Goal: Task Accomplishment & Management: Complete application form

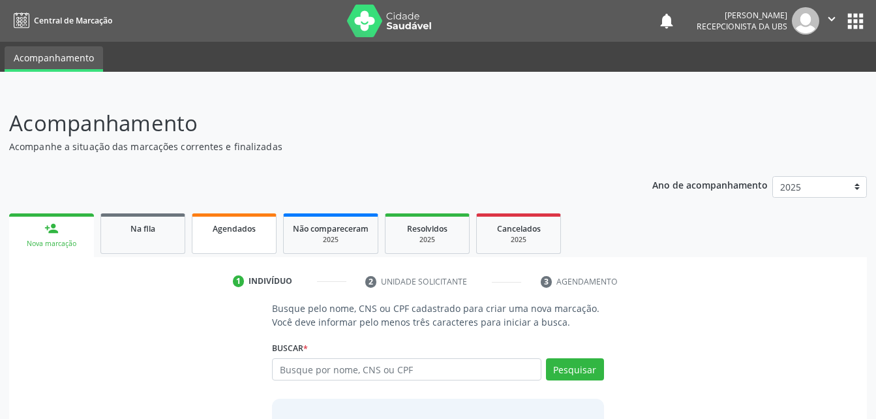
click at [268, 214] on link "Agendados" at bounding box center [234, 233] width 85 height 40
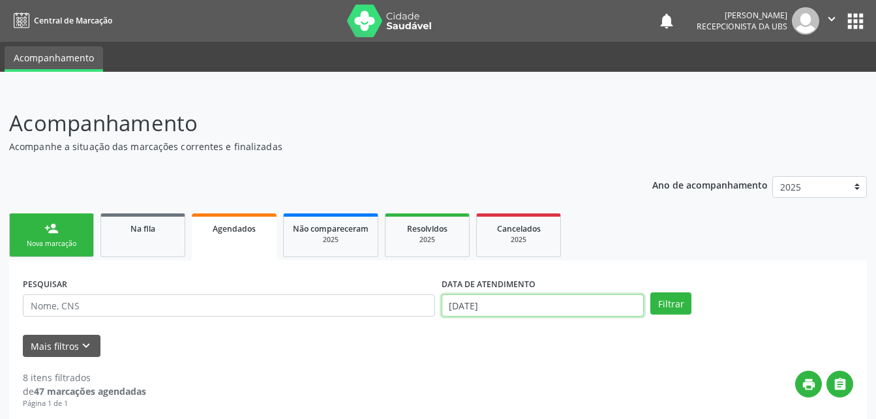
click at [537, 316] on input "[DATE]" at bounding box center [543, 305] width 203 height 22
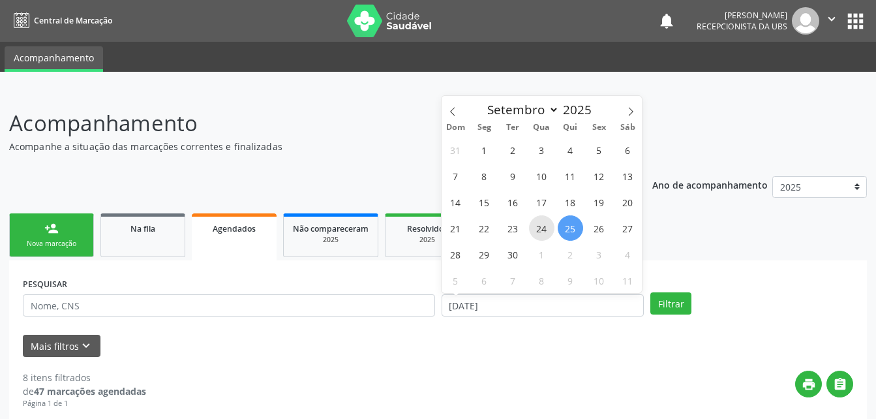
click at [551, 226] on span "24" at bounding box center [541, 227] width 25 height 25
type input "[DATE]"
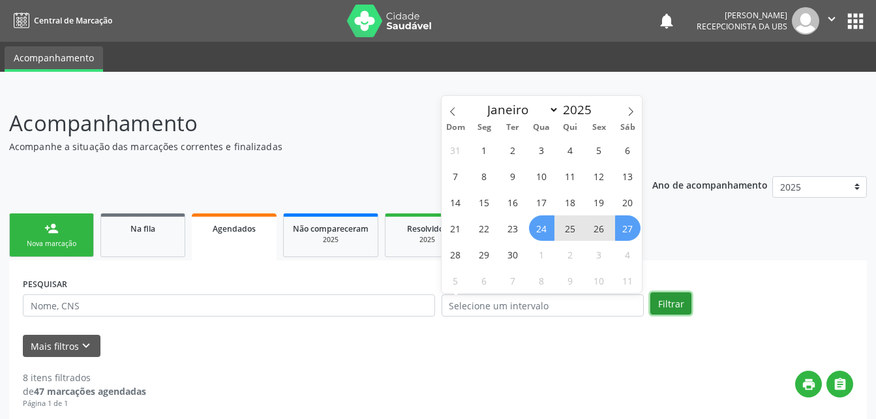
click at [686, 305] on button "Filtrar" at bounding box center [670, 303] width 41 height 22
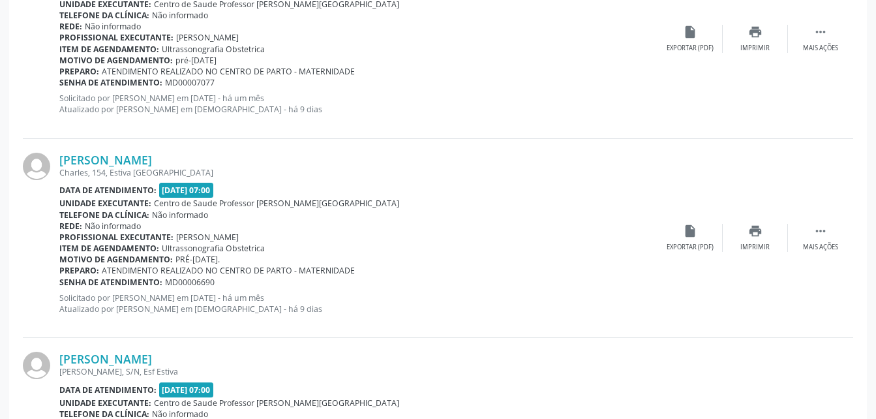
scroll to position [3027, 0]
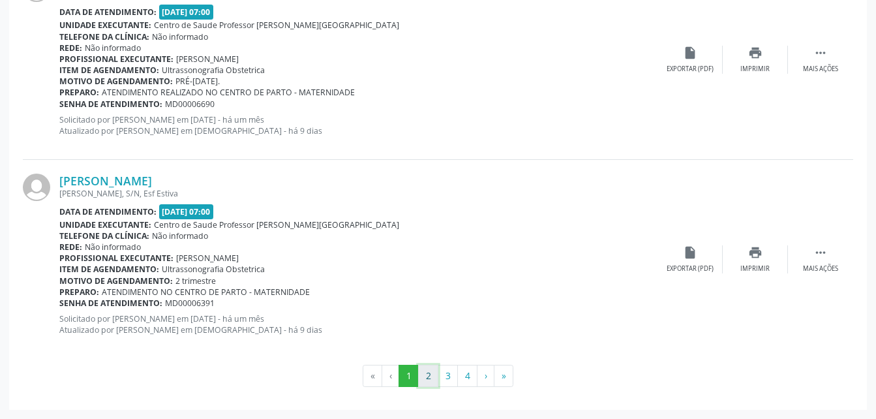
click at [427, 375] on button "2" at bounding box center [428, 376] width 20 height 22
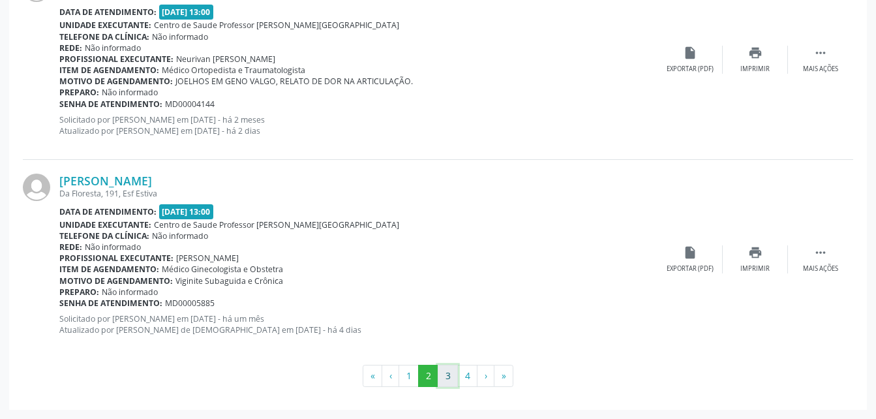
click at [451, 382] on button "3" at bounding box center [448, 376] width 20 height 22
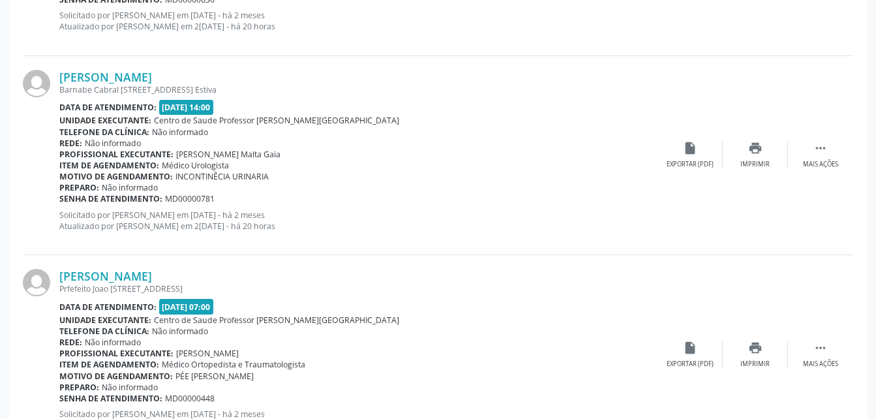
scroll to position [744, 0]
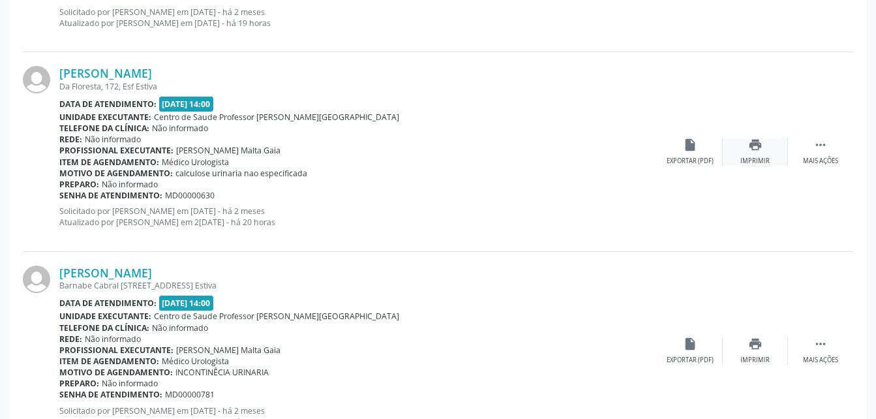
click at [743, 153] on div "print Imprimir" at bounding box center [755, 152] width 65 height 28
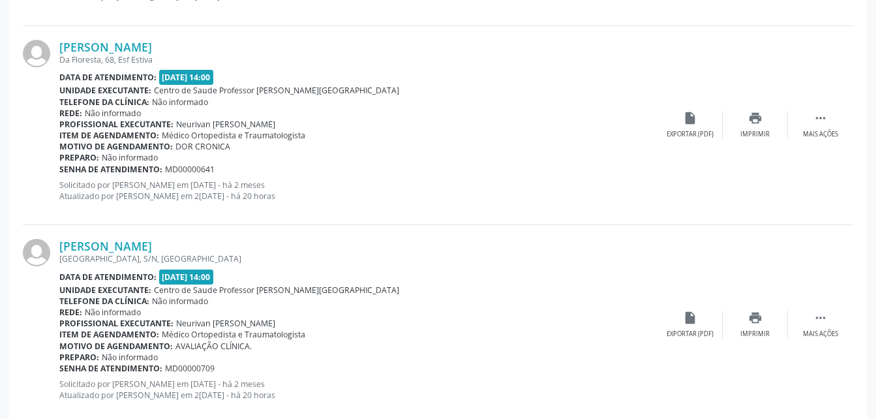
scroll to position [3027, 0]
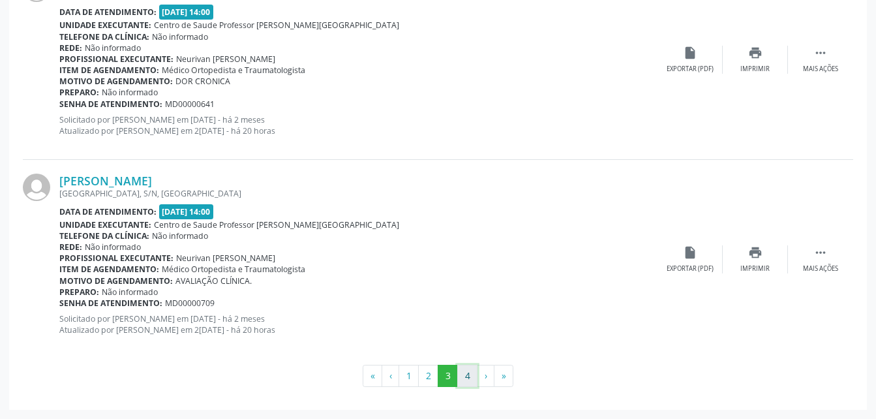
click at [463, 380] on button "4" at bounding box center [467, 376] width 20 height 22
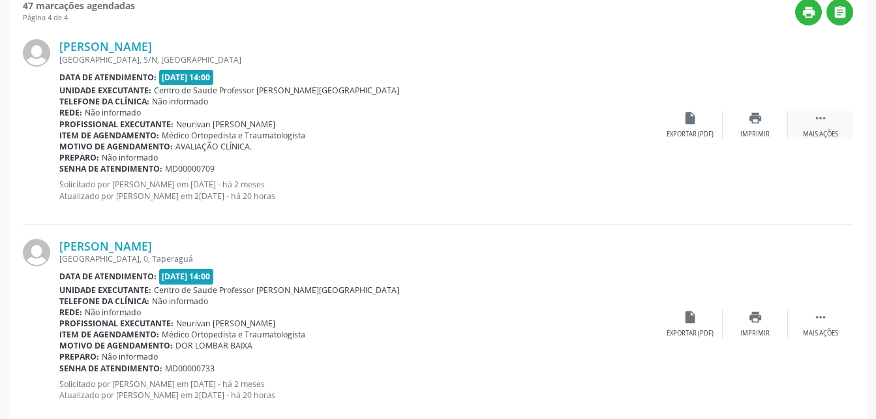
scroll to position [241, 0]
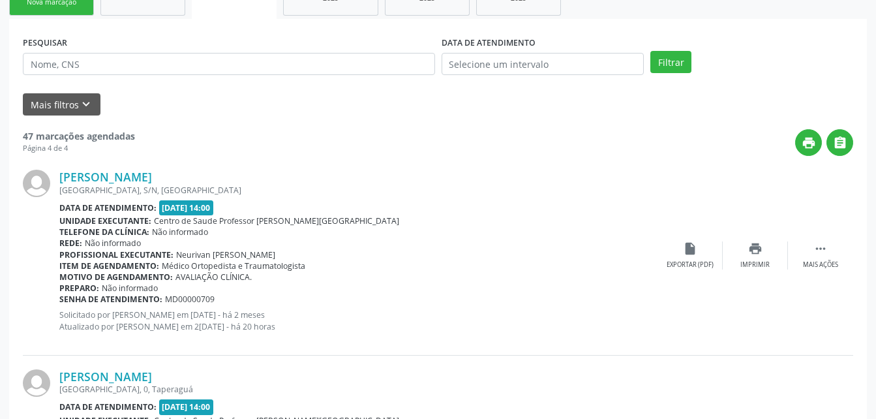
click at [50, 7] on div "Nova marcação" at bounding box center [51, 2] width 65 height 10
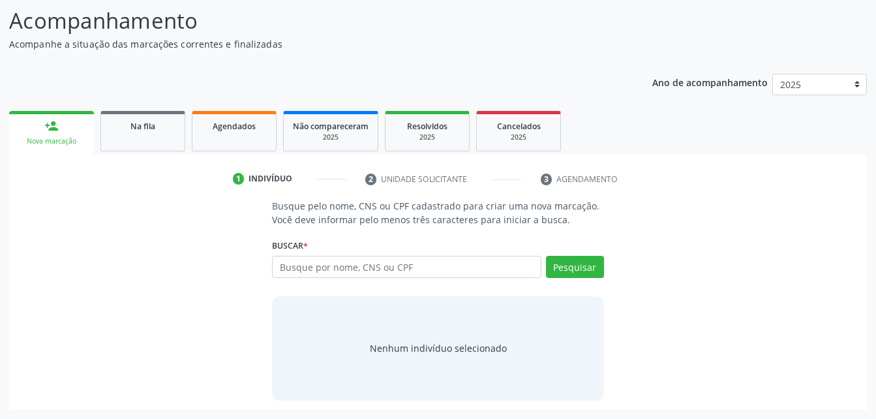
scroll to position [102, 0]
click at [268, 132] on link "Agendados" at bounding box center [234, 131] width 85 height 40
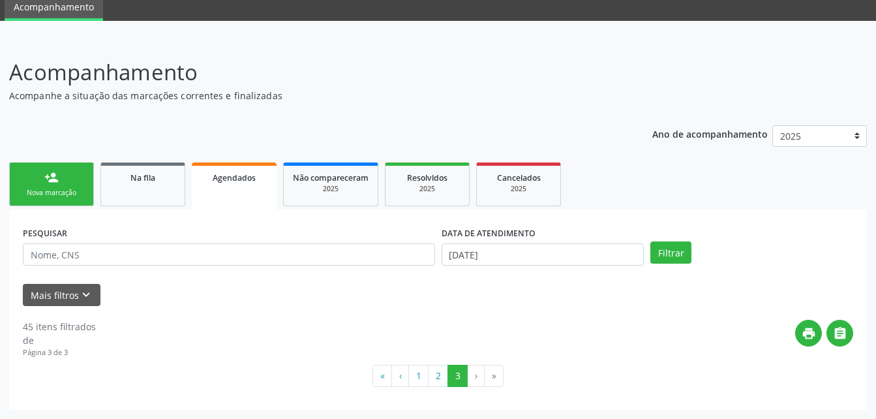
scroll to position [30, 0]
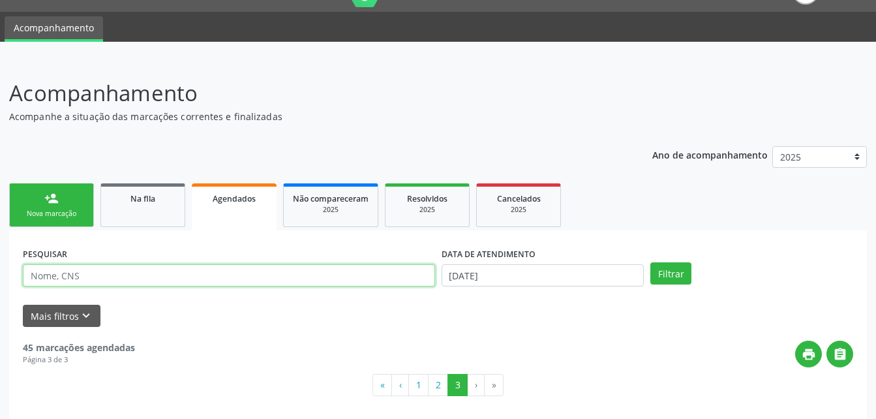
click at [367, 271] on input "text" at bounding box center [229, 275] width 412 height 22
click at [4, 218] on div "Acompanhamento Acompanhe a situação das marcações correntes e finalizadas Relat…" at bounding box center [438, 244] width 876 height 368
click at [46, 209] on div "Nova marcação" at bounding box center [51, 214] width 65 height 10
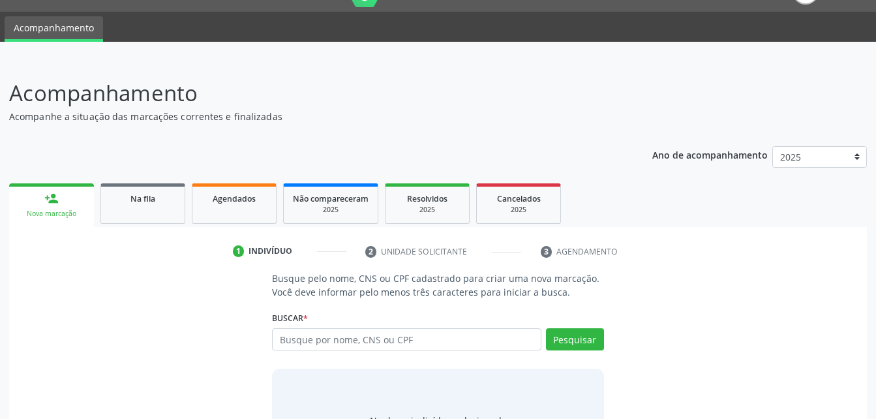
click at [80, 191] on link "person_add Nova marcação" at bounding box center [51, 205] width 85 height 44
click at [317, 332] on input "text" at bounding box center [406, 339] width 269 height 22
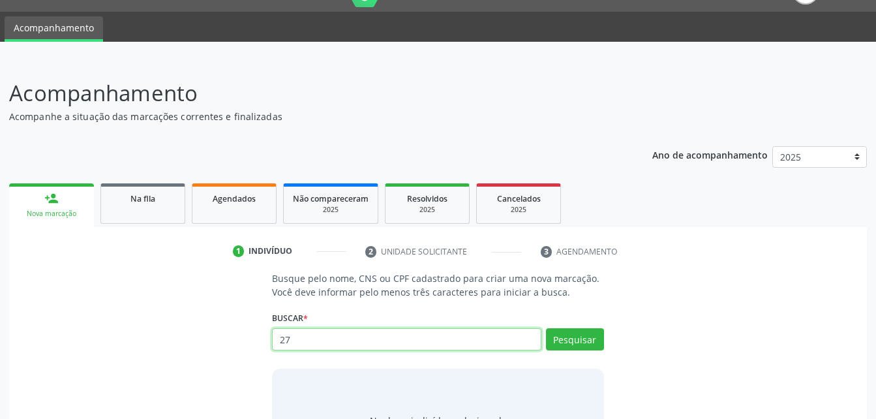
type input "2"
type input "706405635835988"
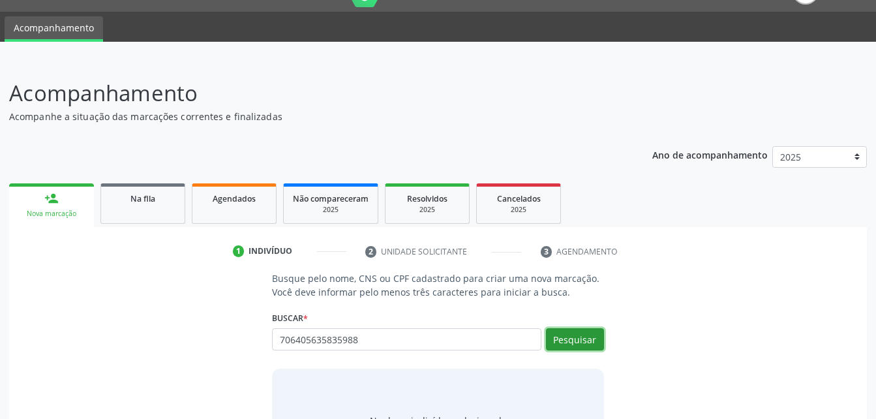
click at [592, 341] on button "Pesquisar" at bounding box center [575, 339] width 58 height 22
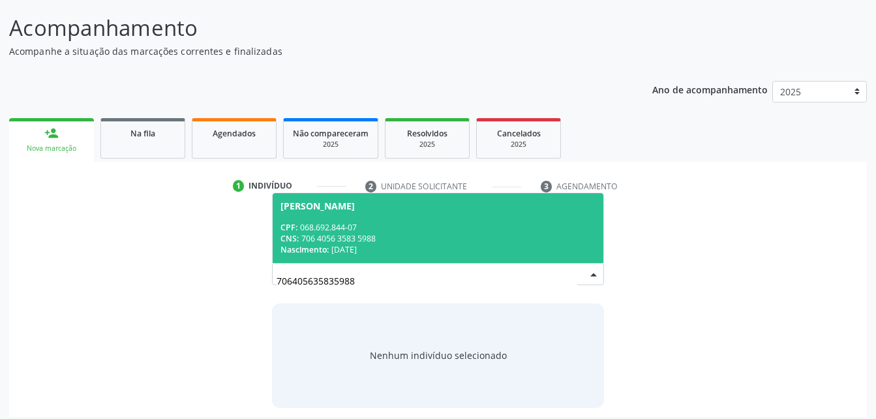
click at [424, 233] on div "CNS: 706 4056 3583 5988" at bounding box center [437, 238] width 314 height 11
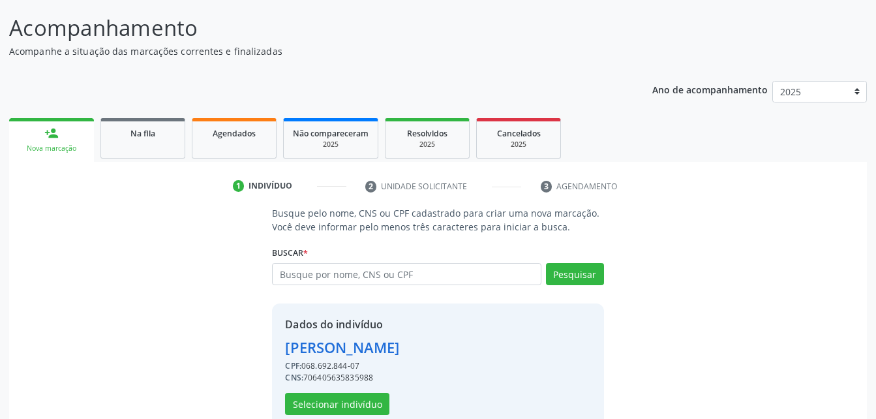
scroll to position [123, 0]
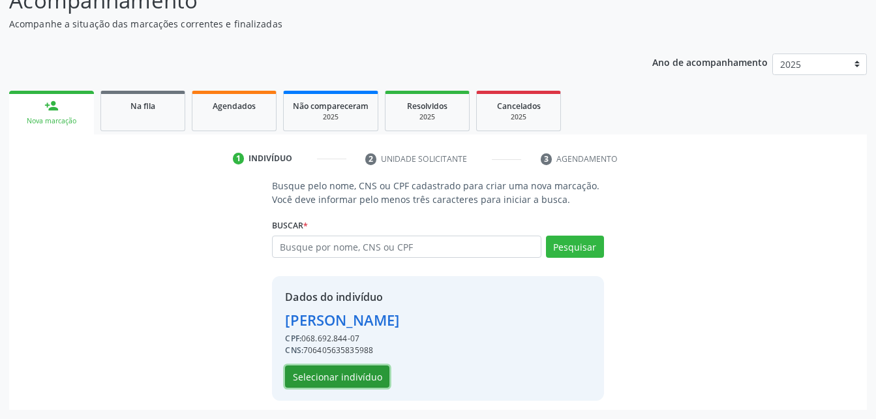
click at [371, 374] on button "Selecionar indivíduo" at bounding box center [337, 376] width 104 height 22
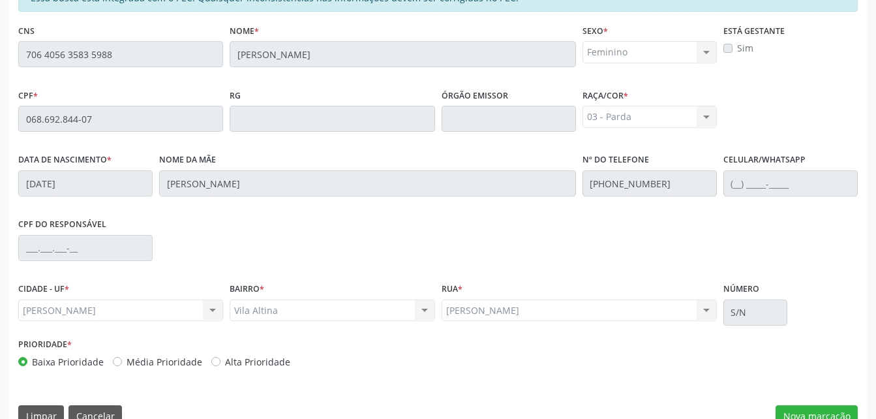
scroll to position [344, 0]
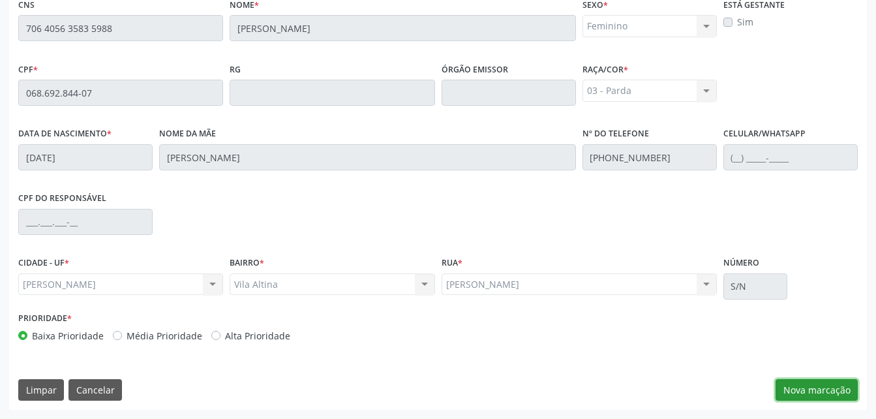
click at [796, 391] on button "Nova marcação" at bounding box center [817, 390] width 82 height 22
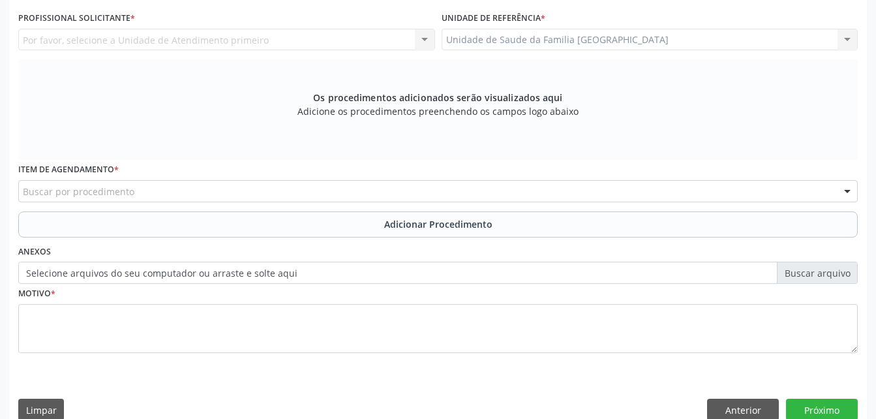
scroll to position [279, 0]
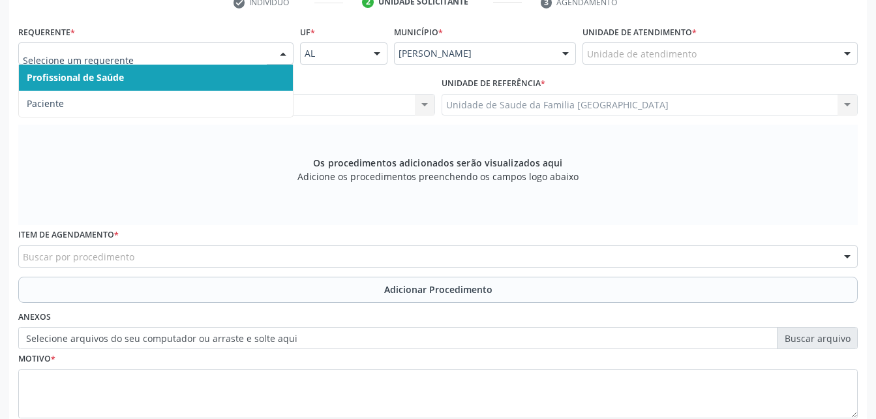
click at [286, 57] on div at bounding box center [283, 54] width 20 height 22
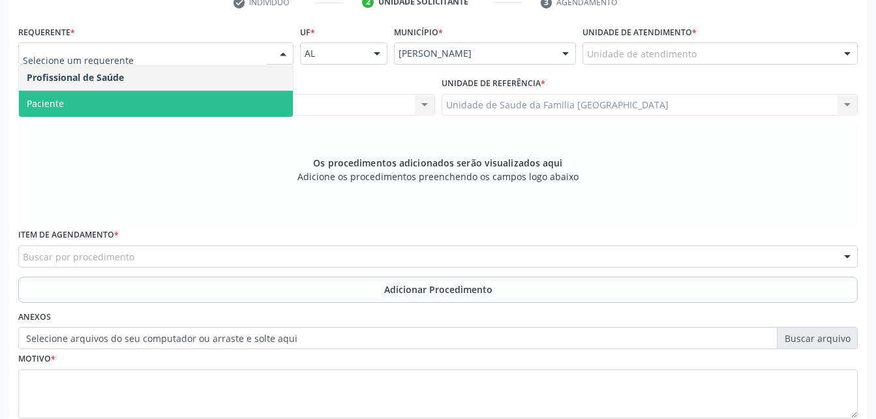
click at [260, 98] on span "Paciente" at bounding box center [156, 104] width 274 height 26
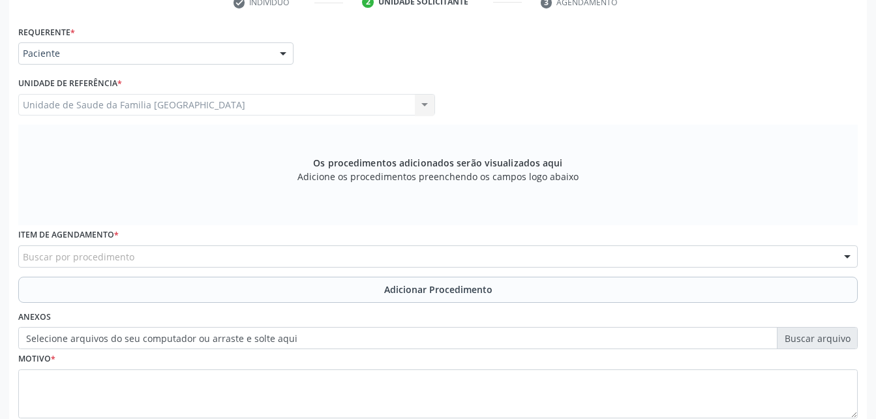
click at [258, 248] on div "Buscar por procedimento" at bounding box center [438, 256] width 840 height 22
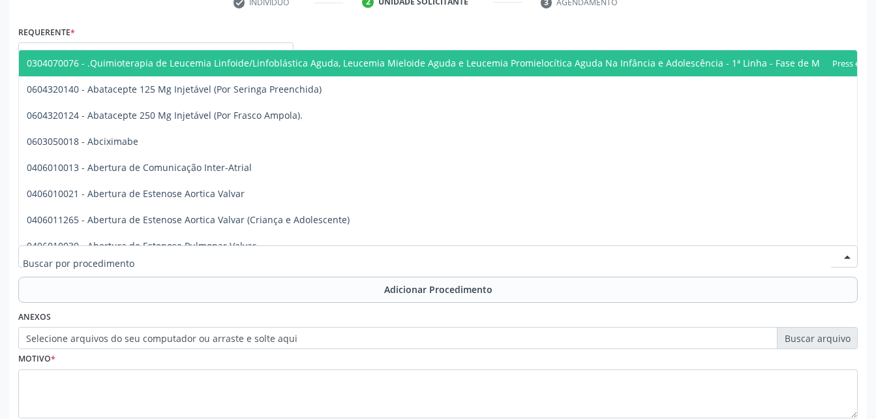
click at [257, 258] on input "text" at bounding box center [427, 263] width 808 height 26
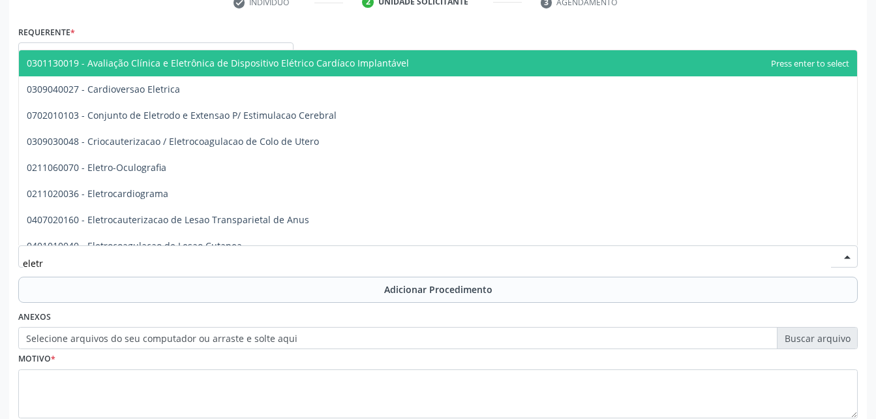
type input "eletro"
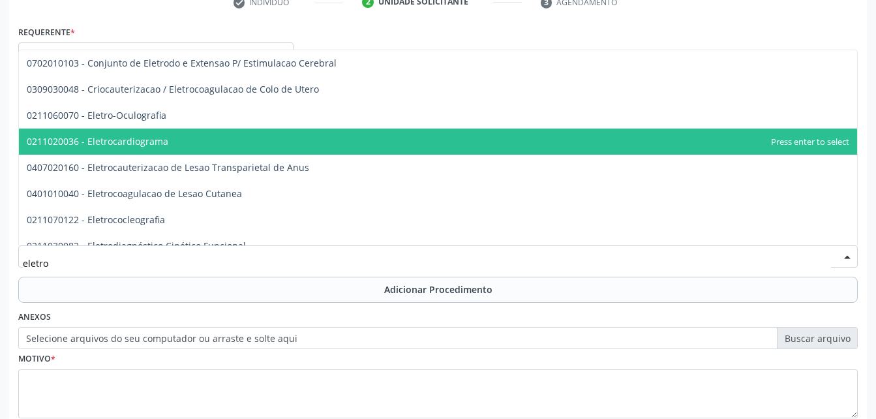
click at [106, 143] on span "0211020036 - Eletrocardiograma" at bounding box center [98, 141] width 142 height 12
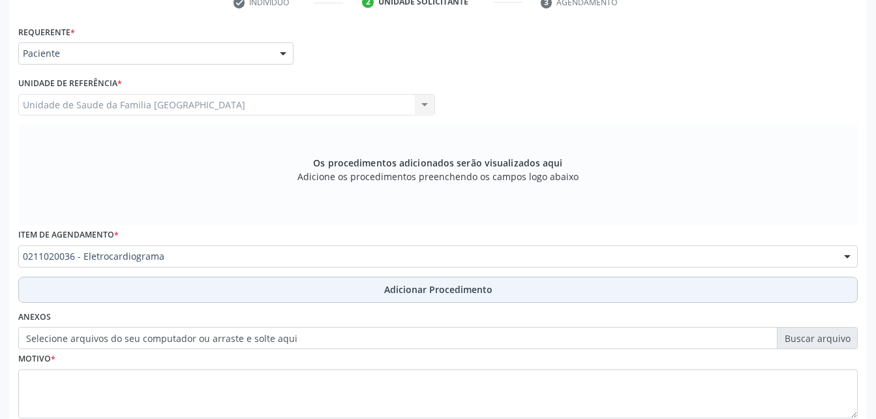
click at [228, 302] on button "Adicionar Procedimento" at bounding box center [438, 290] width 840 height 26
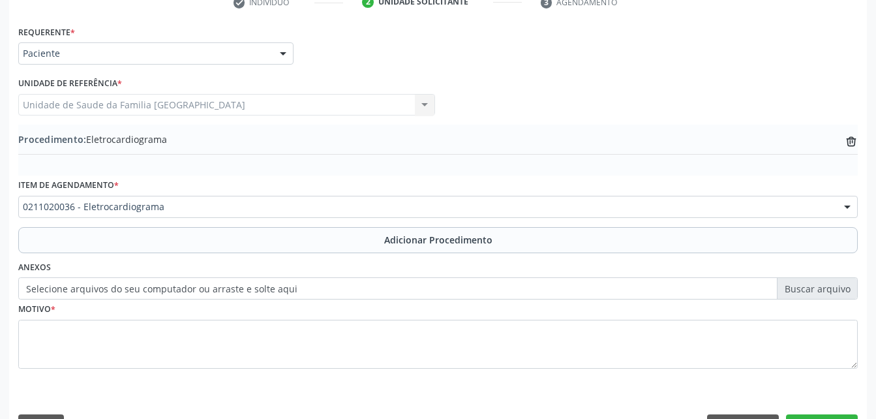
scroll to position [315, 0]
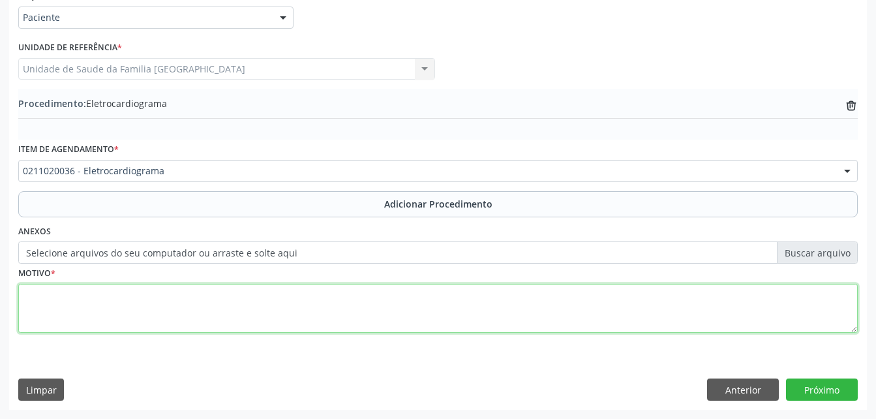
click at [400, 301] on textarea at bounding box center [438, 309] width 840 height 50
type textarea "pré-operatório"
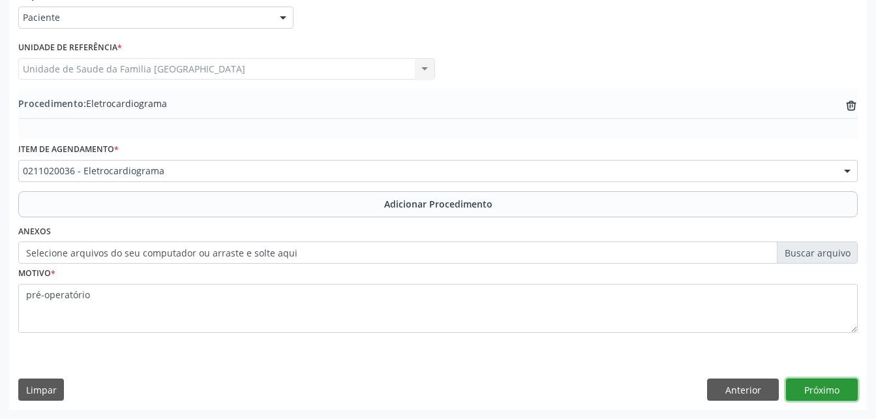
click at [797, 385] on button "Próximo" at bounding box center [822, 389] width 72 height 22
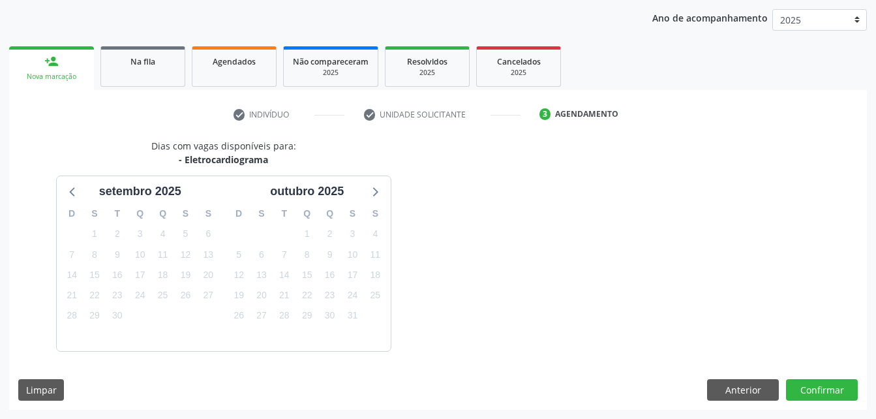
scroll to position [205, 0]
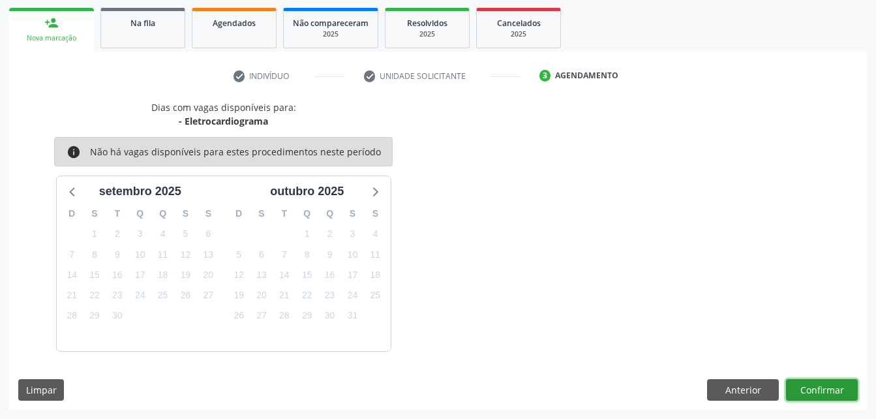
click at [826, 386] on button "Confirmar" at bounding box center [822, 390] width 72 height 22
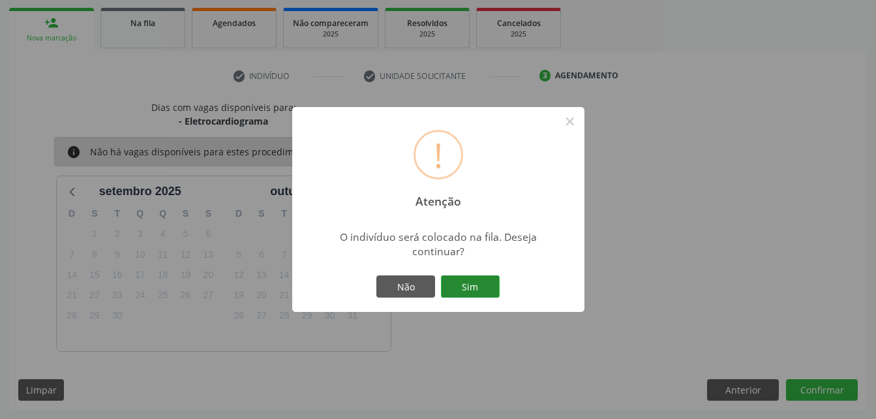
click at [470, 283] on button "Sim" at bounding box center [470, 286] width 59 height 22
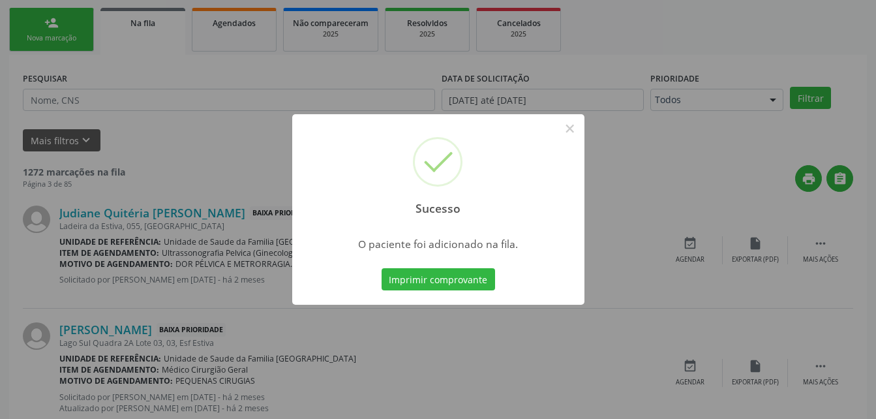
scroll to position [30, 0]
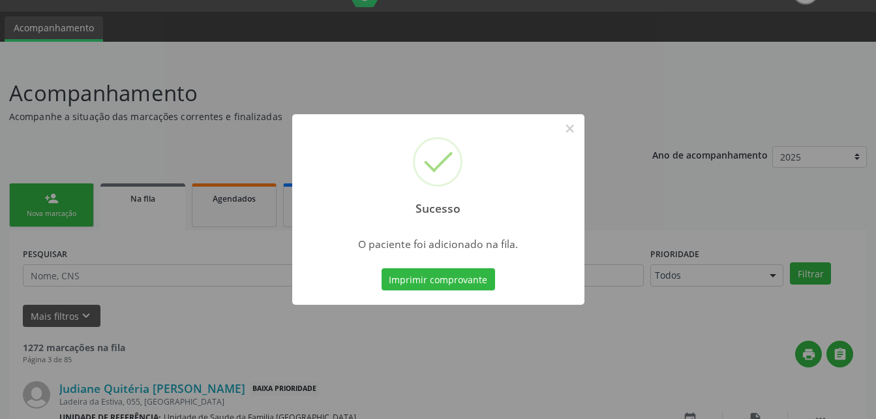
click at [68, 197] on div "Sucesso × O paciente foi adicionado na fila. Imprimir comprovante Cancel" at bounding box center [438, 209] width 876 height 419
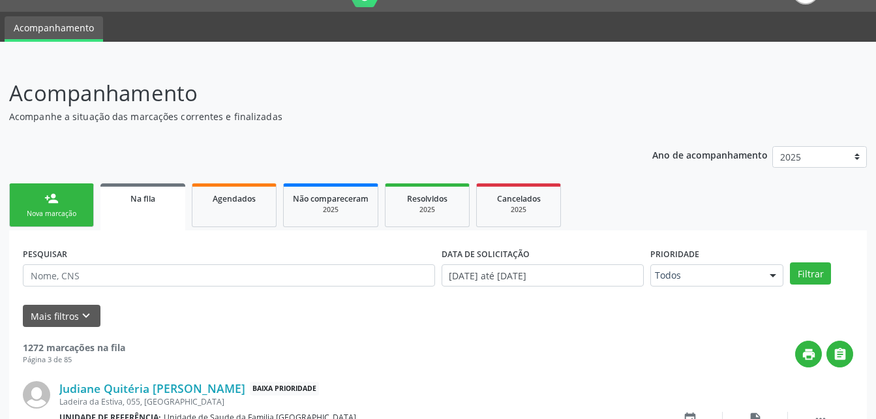
click at [78, 211] on div "Nova marcação" at bounding box center [51, 214] width 65 height 10
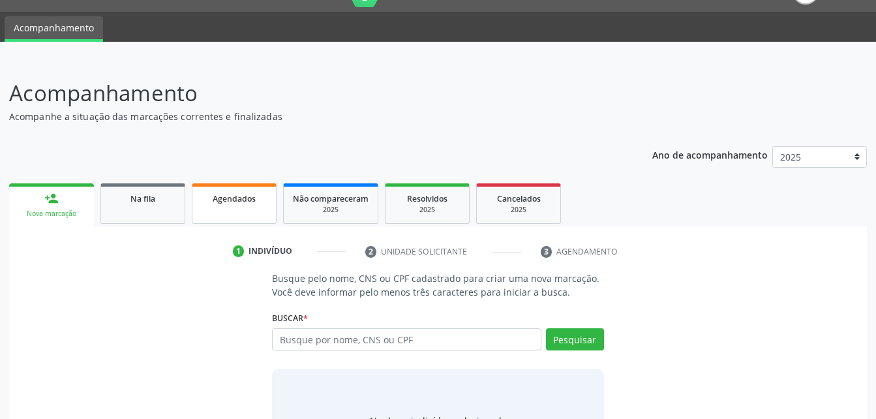
click at [233, 211] on link "Agendados" at bounding box center [234, 203] width 85 height 40
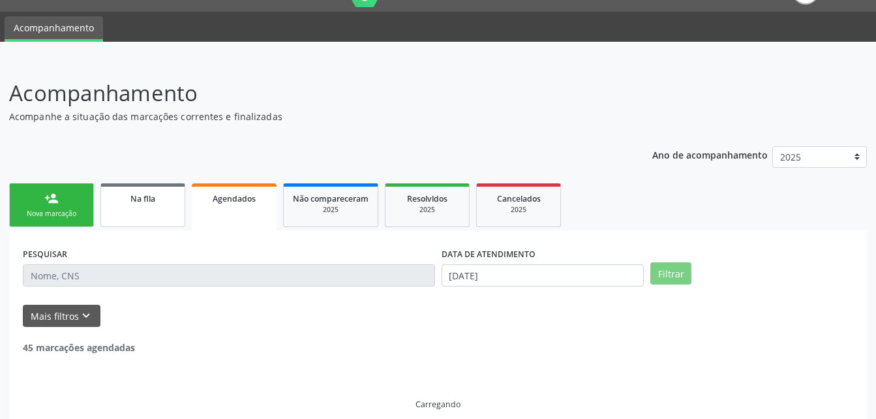
scroll to position [13, 0]
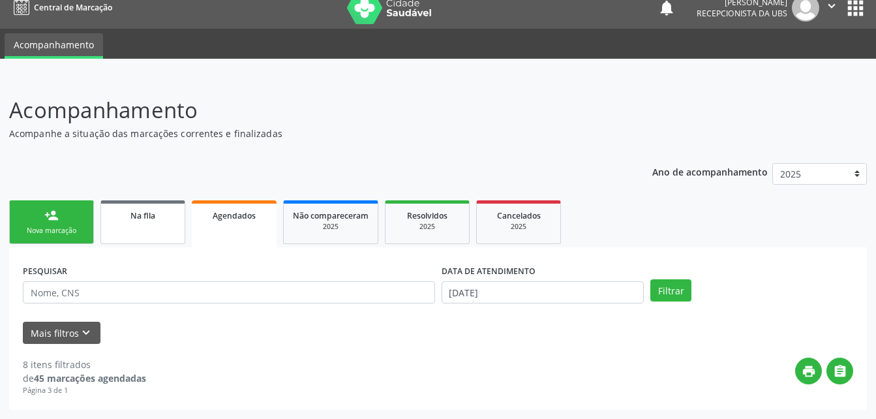
click at [165, 206] on link "Na fila" at bounding box center [142, 222] width 85 height 44
click at [174, 220] on div "Na fila" at bounding box center [142, 215] width 65 height 14
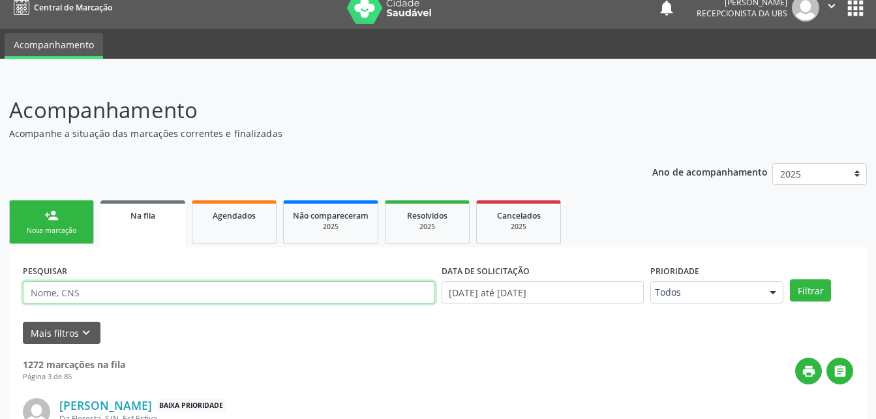
click at [209, 293] on input "text" at bounding box center [229, 292] width 412 height 22
type input "706405635835988"
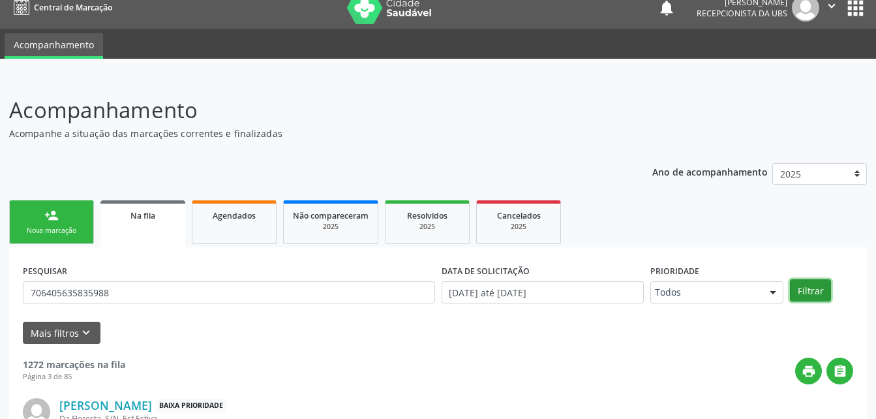
click at [802, 297] on button "Filtrar" at bounding box center [810, 290] width 41 height 22
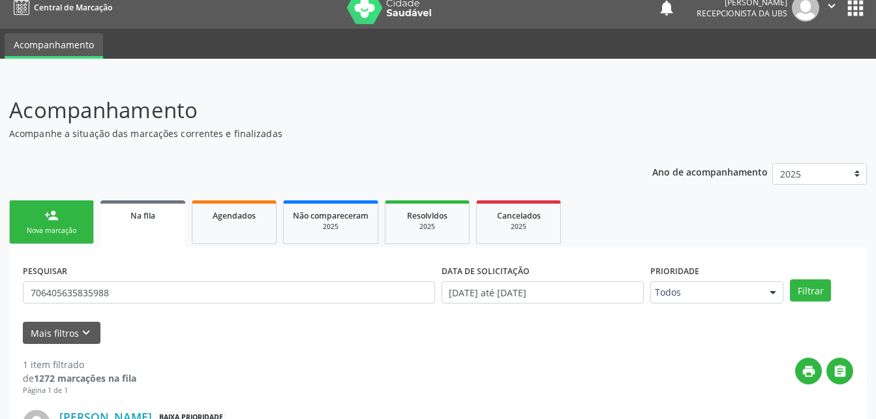
scroll to position [129, 0]
